Goal: Information Seeking & Learning: Learn about a topic

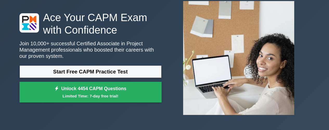
scroll to position [32, 0]
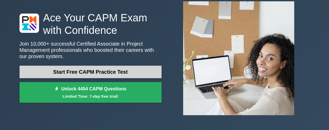
click at [85, 71] on link "Start Free CAPM Practice Test" at bounding box center [91, 72] width 142 height 13
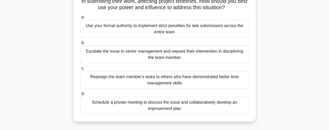
scroll to position [47, 0]
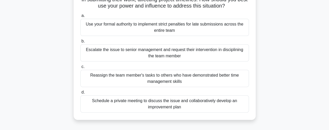
click at [200, 107] on div "Schedule a private meeting to discuss the issue and collaboratively develop an …" at bounding box center [164, 103] width 169 height 17
click at [80, 94] on input "d. Schedule a private meeting to discuss the issue and collaboratively develop …" at bounding box center [80, 92] width 0 height 3
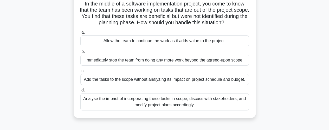
scroll to position [40, 0]
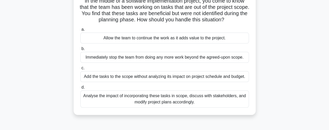
click at [222, 98] on div "Analyse the impact of incorporating these tasks in scope, discuss with stakehol…" at bounding box center [164, 98] width 169 height 17
click at [80, 89] on input "d. Analyse the impact of incorporating these tasks in scope, discuss with stake…" at bounding box center [80, 87] width 0 height 3
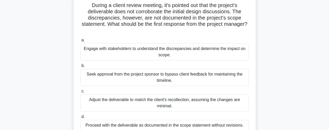
scroll to position [35, 0]
click at [192, 51] on div "Engage with stakeholders to understand the discrepancies and determine the impa…" at bounding box center [164, 51] width 169 height 17
click at [80, 42] on input "a. Engage with stakeholders to understand the discrepancies and determine the i…" at bounding box center [80, 40] width 0 height 3
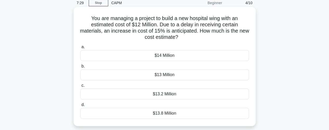
scroll to position [23, 0]
click at [167, 113] on div "$13.8 Million" at bounding box center [164, 113] width 169 height 11
click at [80, 106] on input "d. $13.8 Million" at bounding box center [80, 104] width 0 height 3
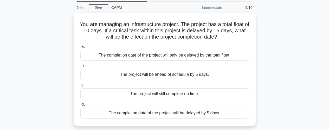
scroll to position [18, 0]
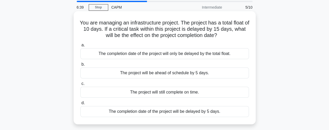
click at [200, 112] on div "The completion date of the project will be delayed by 5 days." at bounding box center [164, 111] width 169 height 11
click at [80, 105] on input "d. The completion date of the project will be delayed by 5 days." at bounding box center [80, 102] width 0 height 3
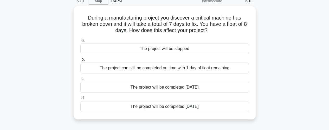
scroll to position [24, 0]
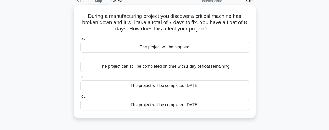
click at [204, 68] on div "The project can still be completed on time with 1 day of float remaining" at bounding box center [164, 66] width 169 height 11
click at [80, 60] on input "b. The project can still be completed on time with 1 day of float remaining" at bounding box center [80, 57] width 0 height 3
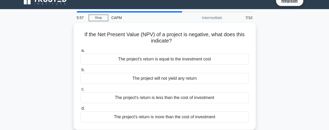
scroll to position [8, 0]
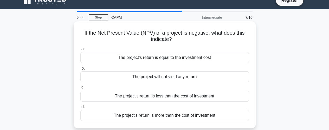
click at [199, 114] on div "The project's return is more than the cost of investment" at bounding box center [164, 115] width 169 height 11
click at [80, 109] on input "d. The project's return is more than the cost of investment" at bounding box center [80, 106] width 0 height 3
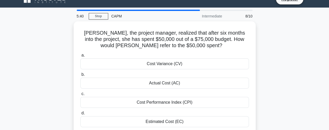
scroll to position [9, 0]
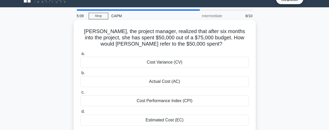
click at [174, 84] on div "Actual Cost (AC)" at bounding box center [164, 81] width 169 height 11
click at [80, 75] on input "b. Actual Cost (AC)" at bounding box center [80, 72] width 0 height 3
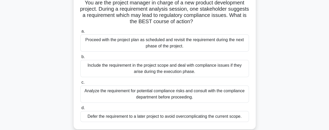
scroll to position [40, 0]
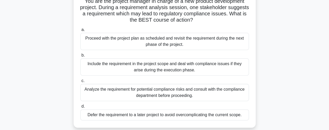
click at [195, 91] on div "Analyze the requirement for potential compliance risks and consult with the com…" at bounding box center [164, 92] width 169 height 17
click at [80, 83] on input "c. Analyze the requirement for potential compliance risks and consult with the …" at bounding box center [80, 80] width 0 height 3
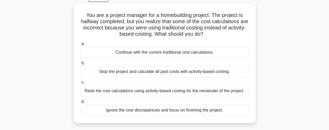
scroll to position [30, 0]
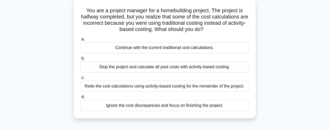
click at [224, 88] on div "Redo the cost calculations using activity-based costing for the remainder of th…" at bounding box center [164, 86] width 169 height 11
click at [80, 79] on input "c. Redo the cost calculations using activity-based costing for the remainder of…" at bounding box center [80, 77] width 0 height 3
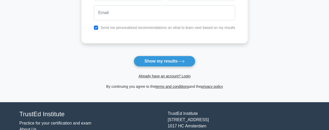
scroll to position [101, 0]
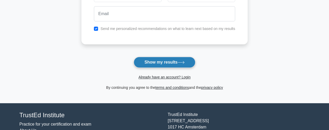
click at [181, 64] on button "Show my results" at bounding box center [164, 62] width 61 height 11
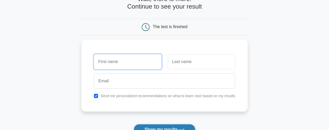
scroll to position [30, 0]
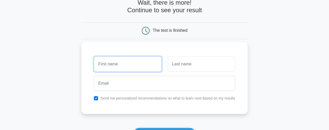
click at [149, 65] on input "text" at bounding box center [127, 64] width 67 height 15
type input "Dian"
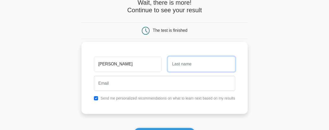
click at [184, 63] on input "text" at bounding box center [201, 64] width 67 height 15
type input "Boshoff"
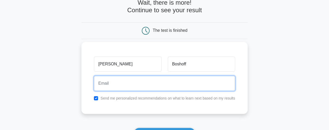
click at [153, 82] on input "email" at bounding box center [164, 83] width 141 height 15
type input "boshoffdian@gmail.com"
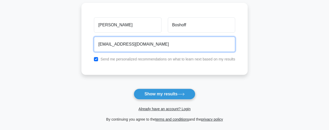
scroll to position [69, 0]
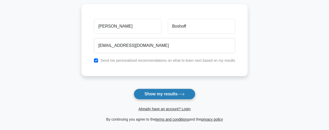
click at [166, 91] on button "Show my results" at bounding box center [164, 94] width 61 height 11
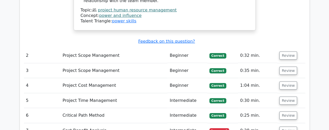
scroll to position [756, 0]
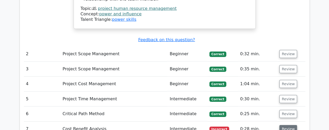
click at [285, 125] on button "Review" at bounding box center [289, 129] width 18 height 8
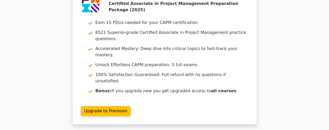
scroll to position [1218, 0]
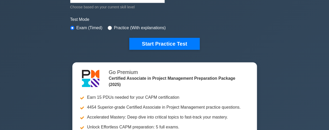
scroll to position [147, 0]
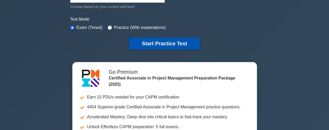
click at [171, 43] on button "Start Practice Test" at bounding box center [164, 44] width 70 height 12
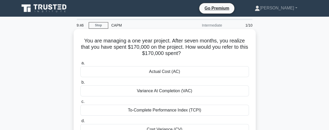
scroll to position [17, 0]
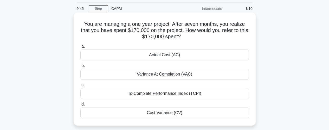
click at [173, 58] on div "Actual Cost (AC)" at bounding box center [164, 54] width 169 height 11
click at [80, 48] on input "a. Actual Cost (AC)" at bounding box center [80, 46] width 0 height 3
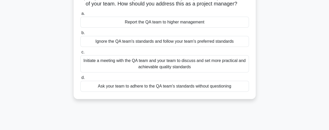
scroll to position [52, 0]
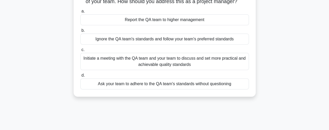
click at [190, 65] on div "Initiate a meeting with the QA team and your team to discuss and set more pract…" at bounding box center [164, 61] width 169 height 17
click at [80, 52] on input "c. Initiate a meeting with the QA team and your team to discuss and set more pr…" at bounding box center [80, 49] width 0 height 3
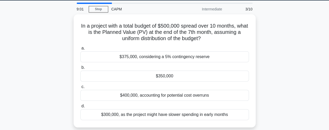
scroll to position [18, 0]
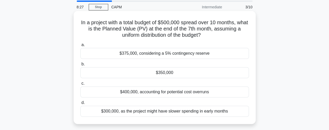
click at [169, 72] on div "$350,000" at bounding box center [164, 72] width 169 height 11
click at [80, 66] on input "b. $350,000" at bounding box center [80, 64] width 0 height 3
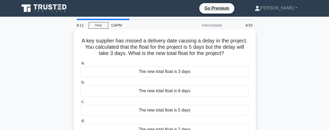
scroll to position [22, 0]
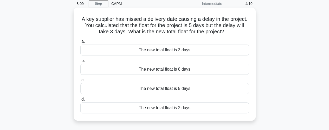
click at [174, 107] on div "The new total float is 2 days" at bounding box center [164, 107] width 169 height 11
click at [80, 101] on input "d. The new total float is 2 days" at bounding box center [80, 99] width 0 height 3
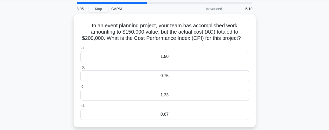
scroll to position [17, 0]
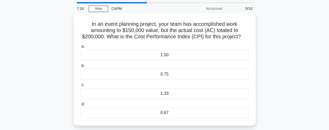
click at [166, 74] on div "0.75" at bounding box center [164, 74] width 169 height 11
click at [80, 67] on input "b. 0.75" at bounding box center [80, 65] width 0 height 3
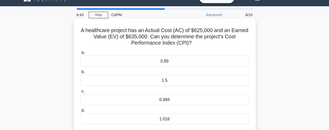
scroll to position [11, 0]
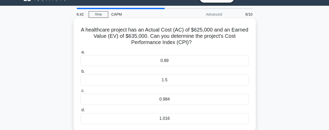
click at [180, 119] on div "1.016" at bounding box center [164, 118] width 169 height 11
click at [80, 112] on input "d. 1.016" at bounding box center [80, 109] width 0 height 3
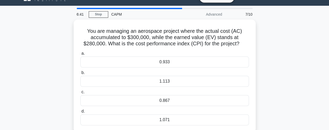
scroll to position [0, 0]
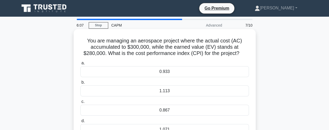
click at [186, 71] on div "0.933" at bounding box center [164, 71] width 169 height 11
click at [80, 65] on input "a. 0.933" at bounding box center [80, 62] width 0 height 3
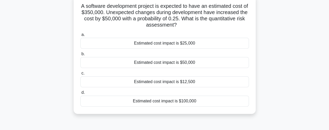
scroll to position [35, 0]
click at [181, 102] on div "Estimated cost impact is $100,000" at bounding box center [164, 100] width 169 height 11
click at [80, 94] on input "d. Estimated cost impact is $100,000" at bounding box center [80, 92] width 0 height 3
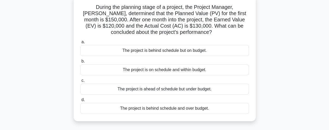
scroll to position [34, 0]
click at [189, 106] on div "The project is behind schedule and over budget." at bounding box center [164, 108] width 169 height 11
click at [80, 101] on input "d. The project is behind schedule and over budget." at bounding box center [80, 99] width 0 height 3
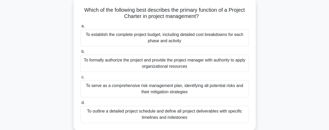
scroll to position [29, 0]
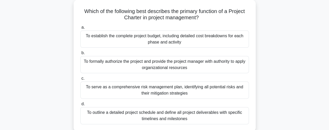
click at [204, 66] on div "To formally authorize the project and provide the project manager with authorit…" at bounding box center [164, 64] width 169 height 17
click at [80, 55] on input "b. To formally authorize the project and provide the project manager with autho…" at bounding box center [80, 52] width 0 height 3
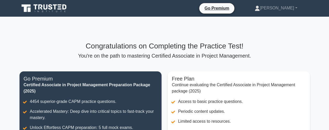
click at [205, 47] on h3 "Congratulations on Completing the Practice Test!" at bounding box center [165, 46] width 291 height 9
click at [179, 55] on p "You're on the path to mastering Certified Associate in Project Management." at bounding box center [165, 56] width 291 height 6
click at [198, 41] on div "Congratulations on Completing the Practice Test! You're on the path to masterin…" at bounding box center [164, 107] width 297 height 180
click at [158, 47] on h3 "Congratulations on Completing the Practice Test!" at bounding box center [165, 46] width 291 height 9
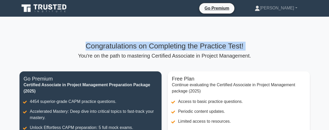
click at [158, 47] on h3 "Congratulations on Completing the Practice Test!" at bounding box center [165, 46] width 291 height 9
click at [257, 50] on h3 "Congratulations on Completing the Practice Test!" at bounding box center [165, 46] width 291 height 9
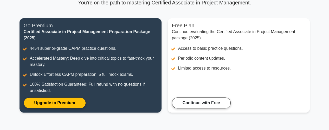
scroll to position [54, 0]
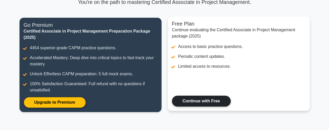
click at [203, 100] on link "Continue with Free" at bounding box center [201, 101] width 59 height 11
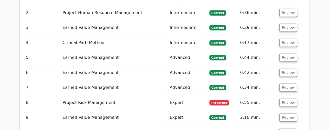
scroll to position [655, 0]
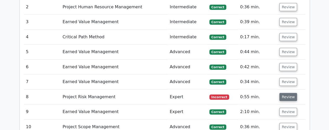
click at [286, 93] on button "Review" at bounding box center [289, 97] width 18 height 8
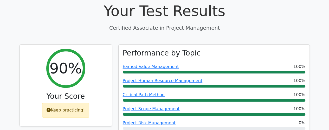
scroll to position [175, 0]
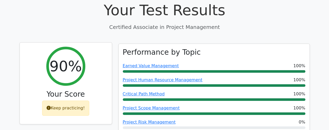
click at [67, 101] on div "Keep practicing!" at bounding box center [65, 108] width 47 height 15
click at [51, 106] on icon at bounding box center [49, 108] width 4 height 4
click at [50, 106] on icon at bounding box center [49, 108] width 4 height 4
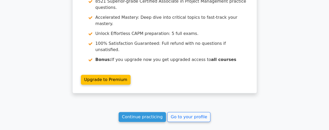
scroll to position [1070, 0]
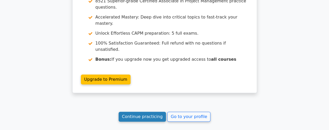
click at [142, 112] on link "Continue practicing" at bounding box center [143, 117] width 48 height 10
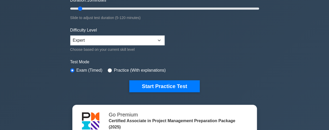
scroll to position [104, 0]
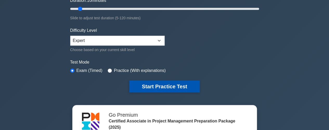
click at [160, 85] on button "Start Practice Test" at bounding box center [164, 86] width 70 height 12
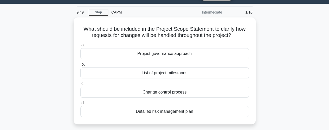
scroll to position [17, 0]
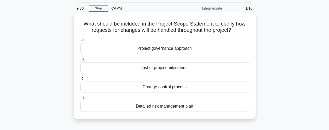
click at [178, 88] on div "Change control process" at bounding box center [164, 87] width 169 height 11
click at [80, 80] on input "c. Change control process" at bounding box center [80, 78] width 0 height 3
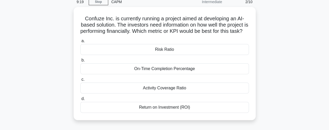
scroll to position [24, 0]
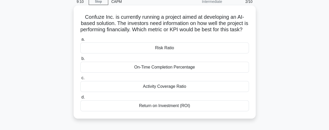
click at [170, 111] on div "Return on Investment (ROI)" at bounding box center [164, 105] width 169 height 11
click at [80, 99] on input "d. Return on Investment (ROI)" at bounding box center [80, 97] width 0 height 3
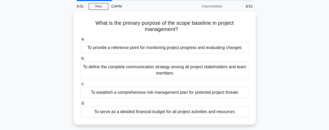
scroll to position [20, 0]
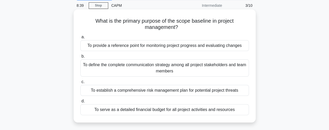
click at [192, 47] on div "To provide a reference point for monitoring project progress and evaluating cha…" at bounding box center [164, 45] width 169 height 11
click at [80, 39] on input "a. To provide a reference point for monitoring project progress and evaluating …" at bounding box center [80, 36] width 0 height 3
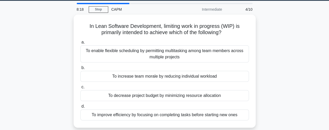
scroll to position [15, 0]
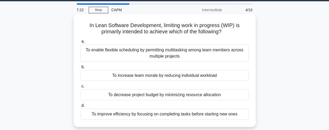
click at [192, 116] on div "To improve efficiency by focusing on completing tasks before starting new ones" at bounding box center [164, 114] width 169 height 11
click at [80, 107] on input "d. To improve efficiency by focusing on completing tasks before starting new on…" at bounding box center [80, 105] width 0 height 3
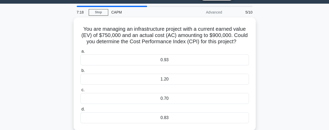
scroll to position [13, 0]
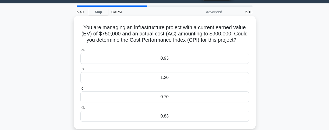
click at [168, 117] on div "0.83" at bounding box center [164, 116] width 169 height 11
click at [80, 109] on input "d. 0.83" at bounding box center [80, 107] width 0 height 3
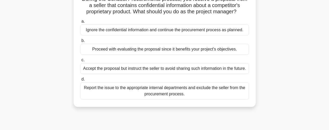
scroll to position [45, 0]
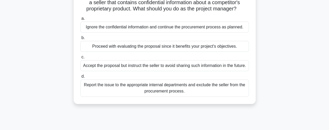
click at [208, 93] on div "Report the issue to the appropriate internal departments and exclude the seller…" at bounding box center [164, 87] width 169 height 17
click at [80, 78] on input "d. Report the issue to the appropriate internal departments and exclude the sel…" at bounding box center [80, 76] width 0 height 3
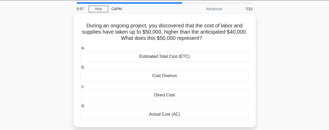
scroll to position [0, 0]
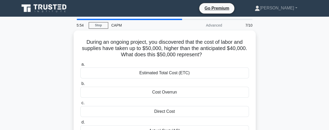
click at [180, 20] on div "CAPM" at bounding box center [144, 25] width 72 height 10
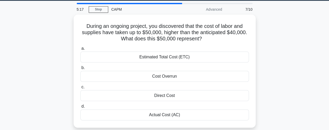
scroll to position [23, 0]
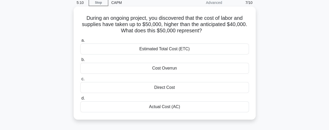
click at [165, 70] on div "Cost Overrun" at bounding box center [164, 68] width 169 height 11
click at [80, 61] on input "b. Cost Overrun" at bounding box center [80, 59] width 0 height 3
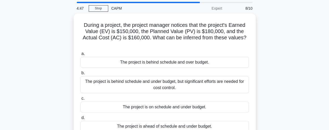
scroll to position [20, 0]
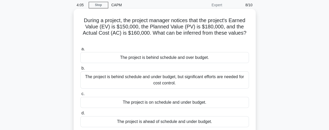
click at [188, 57] on div "The project is behind schedule and over budget." at bounding box center [164, 57] width 169 height 11
click at [80, 51] on input "a. The project is behind schedule and over budget." at bounding box center [80, 48] width 0 height 3
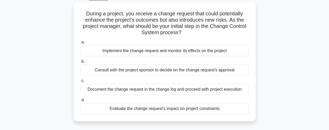
scroll to position [29, 0]
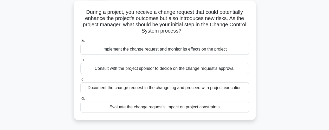
click at [206, 107] on div "Evaluate the change request's impact on project constraints" at bounding box center [164, 107] width 169 height 11
click at [80, 100] on input "d. Evaluate the change request's impact on project constraints" at bounding box center [80, 98] width 0 height 3
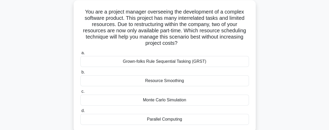
scroll to position [38, 0]
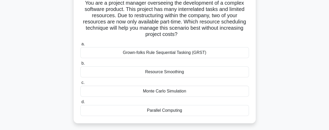
click at [172, 73] on div "Resource Smoothing" at bounding box center [164, 71] width 169 height 11
click at [80, 65] on input "b. Resource Smoothing" at bounding box center [80, 63] width 0 height 3
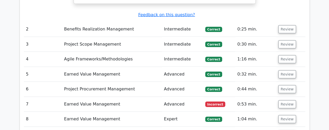
scroll to position [665, 0]
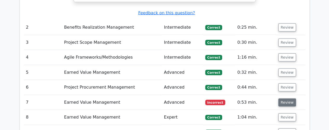
click at [279, 98] on button "Review" at bounding box center [288, 102] width 18 height 8
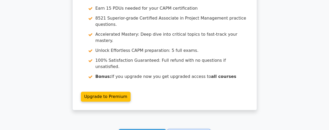
scroll to position [1093, 0]
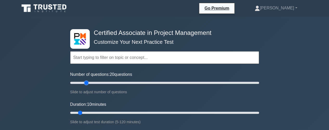
drag, startPoint x: 78, startPoint y: 83, endPoint x: 85, endPoint y: 82, distance: 6.8
type input "20"
click at [85, 82] on input "Number of questions: 20 questions" at bounding box center [164, 83] width 189 height 6
drag, startPoint x: 80, startPoint y: 112, endPoint x: 94, endPoint y: 110, distance: 13.7
type input "20"
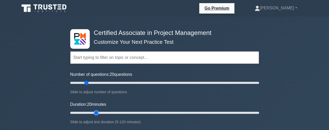
click at [94, 110] on input "Duration: 20 minutes" at bounding box center [164, 113] width 189 height 6
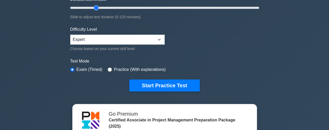
scroll to position [105, 0]
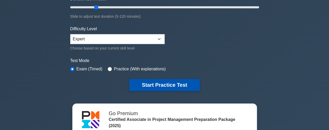
click at [157, 83] on button "Start Practice Test" at bounding box center [164, 85] width 70 height 12
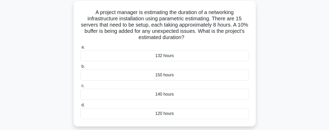
scroll to position [30, 0]
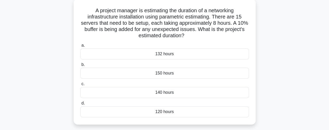
click at [167, 54] on div "132 hours" at bounding box center [164, 53] width 169 height 11
click at [80, 47] on input "a. 132 hours" at bounding box center [80, 45] width 0 height 3
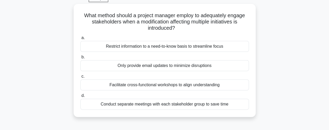
scroll to position [27, 0]
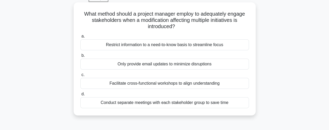
click at [197, 84] on div "Facilitate cross-functional workshops to align understanding" at bounding box center [164, 83] width 169 height 11
click at [80, 77] on input "c. Facilitate cross-functional workshops to align understanding" at bounding box center [80, 74] width 0 height 3
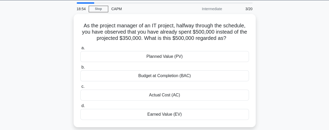
scroll to position [17, 0]
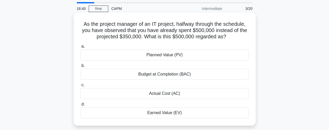
click at [171, 93] on div "Actual Cost (AC)" at bounding box center [164, 93] width 169 height 11
click at [80, 87] on input "c. Actual Cost (AC)" at bounding box center [80, 84] width 0 height 3
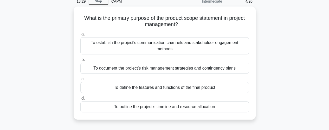
scroll to position [27, 0]
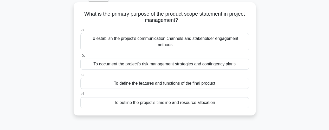
click at [206, 85] on div "To define the features and functions of the final product" at bounding box center [164, 83] width 169 height 11
click at [80, 77] on input "c. To define the features and functions of the final product" at bounding box center [80, 74] width 0 height 3
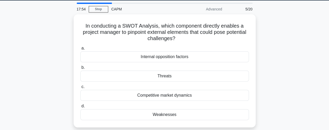
scroll to position [19, 0]
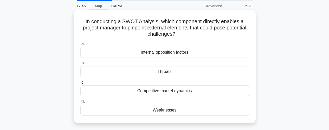
click at [165, 72] on div "Threats" at bounding box center [164, 71] width 169 height 11
click at [80, 65] on input "b. Threats" at bounding box center [80, 62] width 0 height 3
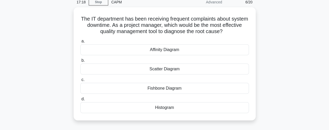
scroll to position [23, 0]
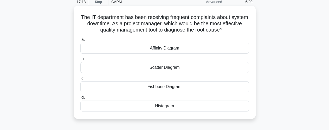
click at [180, 87] on div "Fishbone Diagram" at bounding box center [164, 86] width 169 height 11
click at [80, 80] on input "c. Fishbone Diagram" at bounding box center [80, 78] width 0 height 3
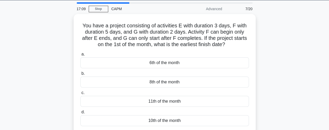
scroll to position [17, 0]
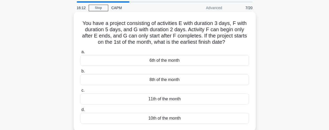
click at [181, 118] on div "10th of the month" at bounding box center [164, 118] width 169 height 11
click at [80, 111] on input "d. 10th of the month" at bounding box center [80, 109] width 0 height 3
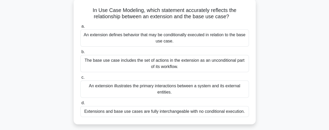
scroll to position [31, 0]
click at [217, 60] on div "The base use case includes the set of actions in the extension as an unconditio…" at bounding box center [164, 63] width 169 height 17
click at [80, 53] on input "b. The base use case includes the set of actions in the extension as an uncondi…" at bounding box center [80, 51] width 0 height 3
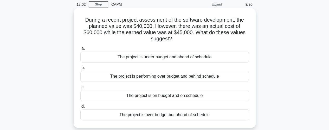
scroll to position [22, 0]
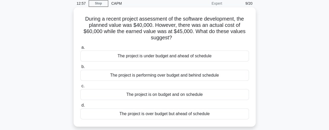
click at [176, 114] on div "The project is over budget but ahead of schedule" at bounding box center [164, 113] width 169 height 11
click at [80, 107] on input "d. The project is over budget but ahead of schedule" at bounding box center [80, 105] width 0 height 3
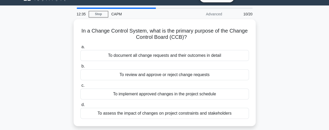
scroll to position [15, 0]
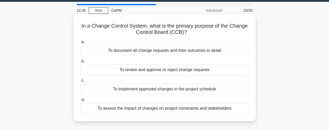
click at [197, 70] on div "To review and approve or reject change requests" at bounding box center [164, 69] width 169 height 11
click at [80, 63] on input "b. To review and approve or reject change requests" at bounding box center [80, 61] width 0 height 3
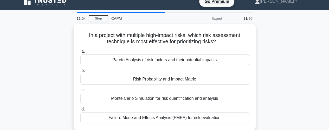
scroll to position [10, 0]
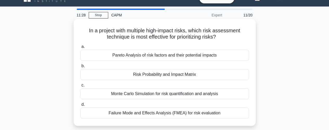
click at [192, 76] on div "Risk Probability and Impact Matrix" at bounding box center [164, 74] width 169 height 11
click at [80, 68] on input "b. Risk Probability and Impact Matrix" at bounding box center [80, 65] width 0 height 3
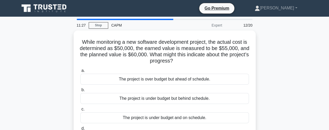
scroll to position [0, 0]
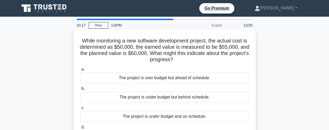
click at [180, 98] on div "The project is under budget but behind schedule." at bounding box center [164, 97] width 169 height 11
click at [80, 90] on input "b. The project is under budget but behind schedule." at bounding box center [80, 88] width 0 height 3
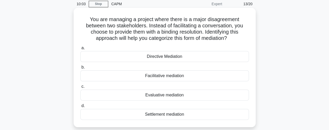
scroll to position [22, 0]
click at [172, 57] on div "Directive Mediation" at bounding box center [164, 56] width 169 height 11
click at [80, 49] on input "a. Directive Mediation" at bounding box center [80, 47] width 0 height 3
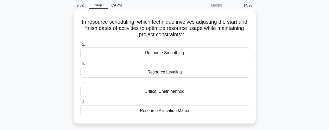
scroll to position [20, 0]
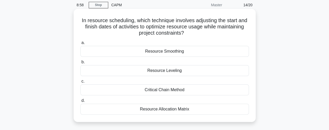
click at [176, 108] on div "Resource Allocation Matrix" at bounding box center [164, 109] width 169 height 11
click at [80, 102] on input "d. Resource Allocation Matrix" at bounding box center [80, 100] width 0 height 3
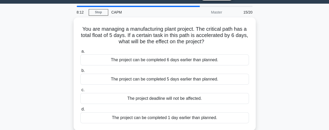
scroll to position [15, 0]
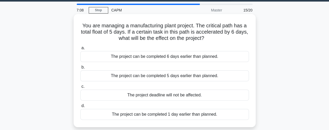
click at [172, 57] on div "The project can be completed 6 days earlier than planned." at bounding box center [164, 56] width 169 height 11
click at [80, 50] on input "a. The project can be completed 6 days earlier than planned." at bounding box center [80, 47] width 0 height 3
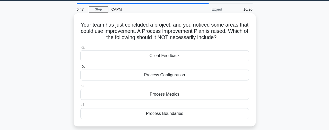
scroll to position [16, 0]
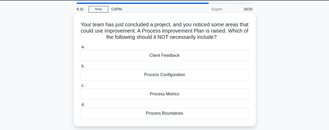
click at [170, 54] on div "Client Feedback" at bounding box center [164, 55] width 169 height 11
click at [80, 49] on input "a. Client Feedback" at bounding box center [80, 46] width 0 height 3
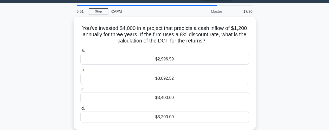
scroll to position [14, 0]
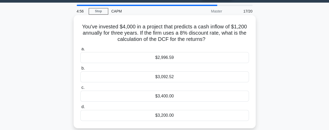
click at [164, 74] on div "$3,092.52" at bounding box center [164, 76] width 169 height 11
click at [80, 70] on input "b. $3,092.52" at bounding box center [80, 68] width 0 height 3
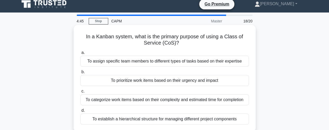
scroll to position [4, 0]
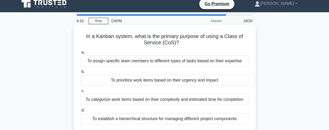
click at [179, 80] on div "To prioritize work items based on their urgency and impact" at bounding box center [164, 80] width 169 height 11
click at [80, 73] on input "b. To prioritize work items based on their urgency and impact" at bounding box center [80, 71] width 0 height 3
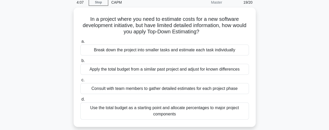
scroll to position [23, 0]
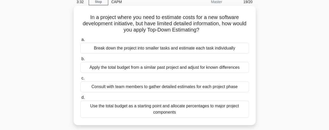
click at [209, 108] on div "Use the total budget as a starting point and allocate percentages to major proj…" at bounding box center [164, 109] width 169 height 17
click at [80, 99] on input "d. Use the total budget as a starting point and allocate percentages to major p…" at bounding box center [80, 97] width 0 height 3
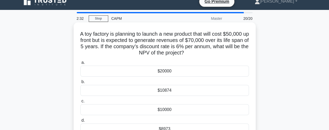
scroll to position [15, 0]
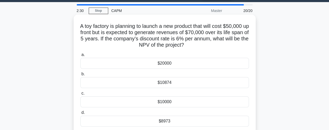
click at [167, 120] on div "$8973" at bounding box center [164, 121] width 169 height 11
click at [80, 114] on input "d. $8973" at bounding box center [80, 112] width 0 height 3
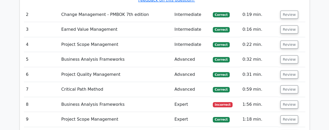
scroll to position [768, 0]
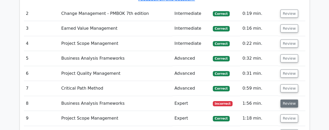
click at [287, 99] on button "Review" at bounding box center [290, 103] width 18 height 8
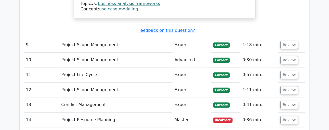
scroll to position [1037, 0]
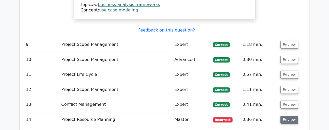
click at [289, 116] on button "Review" at bounding box center [290, 120] width 18 height 8
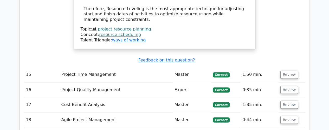
scroll to position [1404, 0]
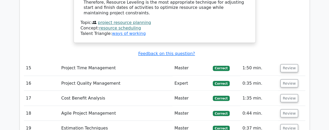
scroll to position [1402, 0]
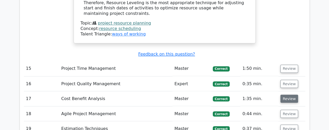
click at [288, 95] on button "Review" at bounding box center [290, 99] width 18 height 8
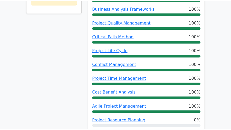
scroll to position [283, 0]
